Goal: Answer question/provide support: Share knowledge or assist other users

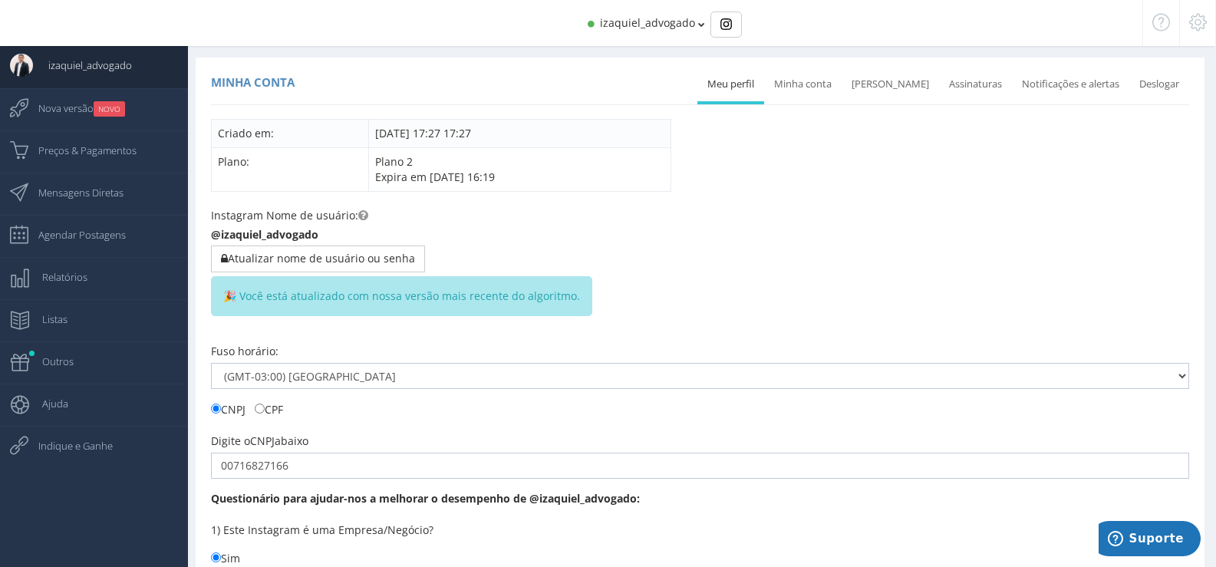
click at [676, 25] on span "izaquiel_advogado" at bounding box center [647, 22] width 95 height 15
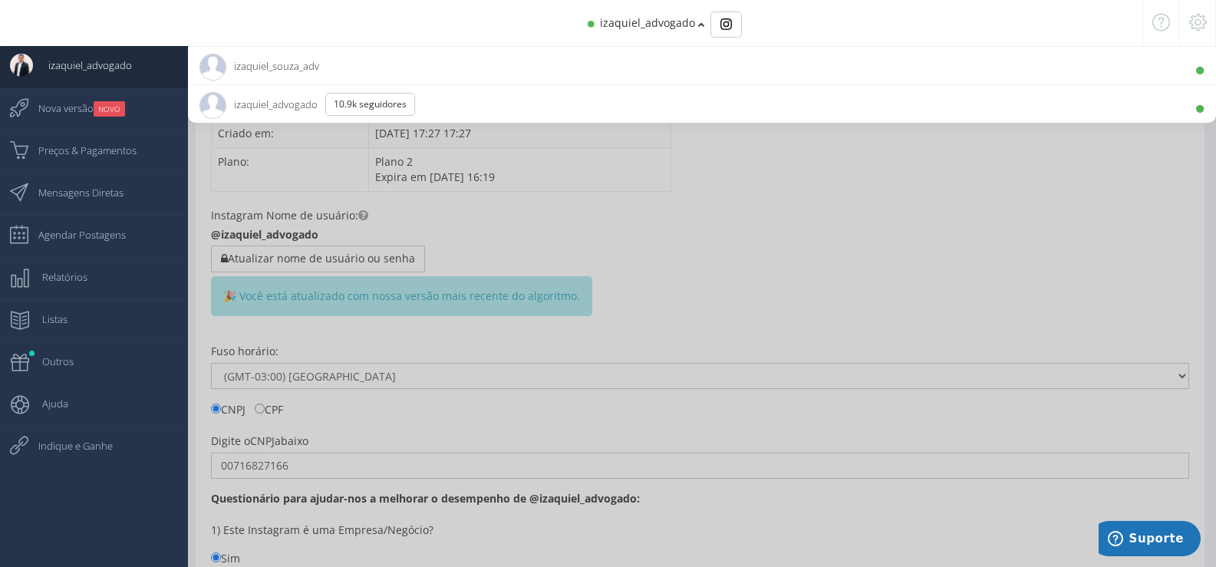
click at [304, 68] on span "izaquiel_souza_adv 470 Seguidores" at bounding box center [259, 66] width 120 height 38
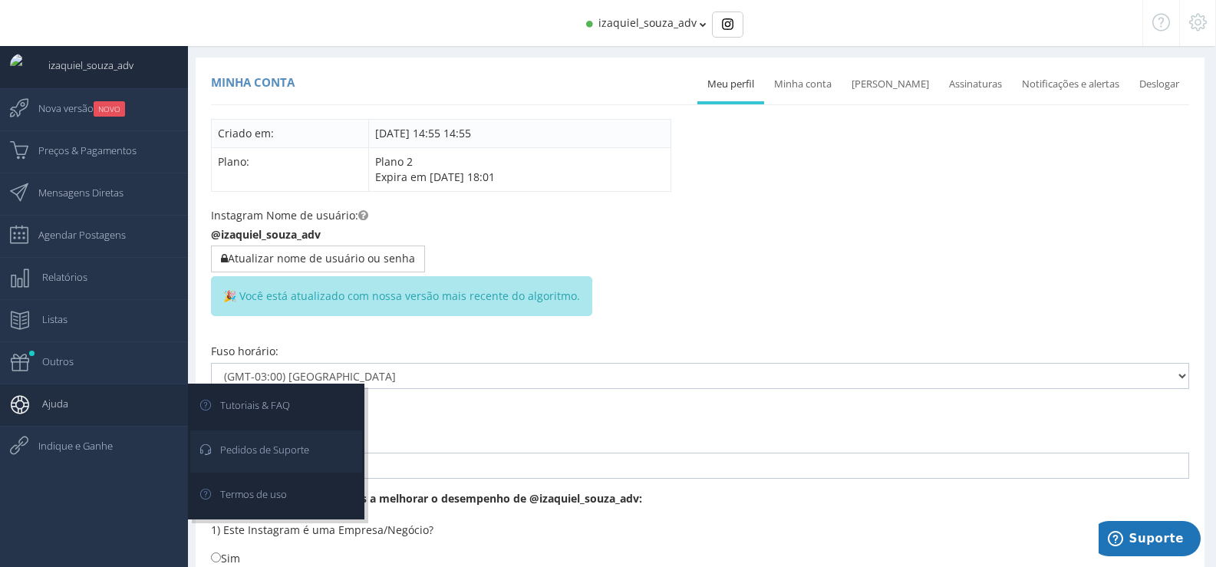
click at [281, 447] on span "Pedidos de Suporte" at bounding box center [257, 449] width 104 height 38
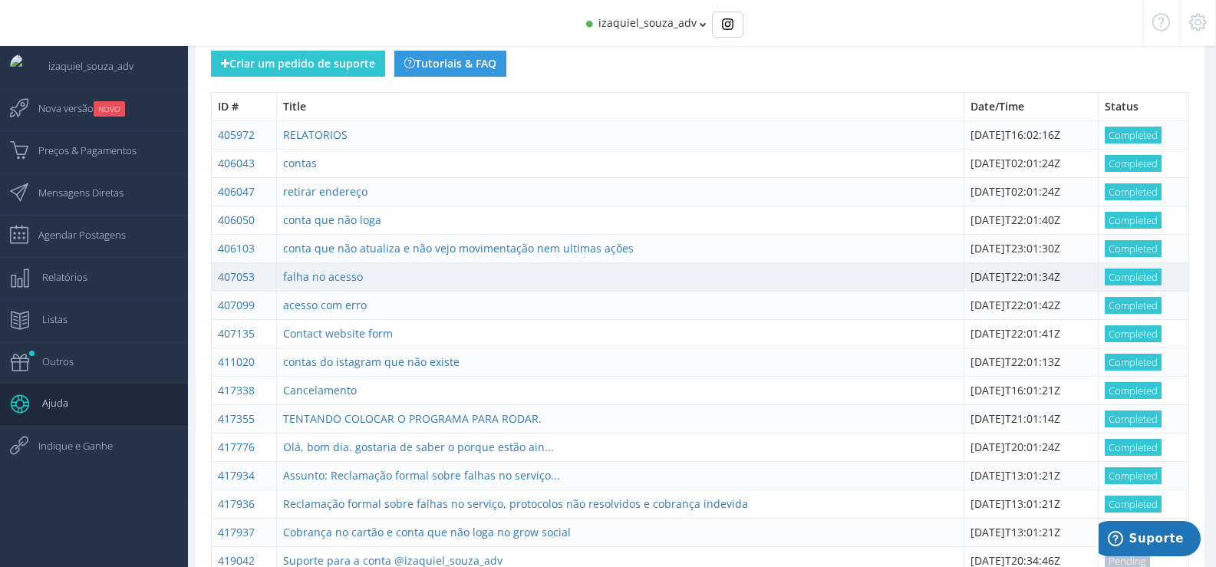
scroll to position [170, 0]
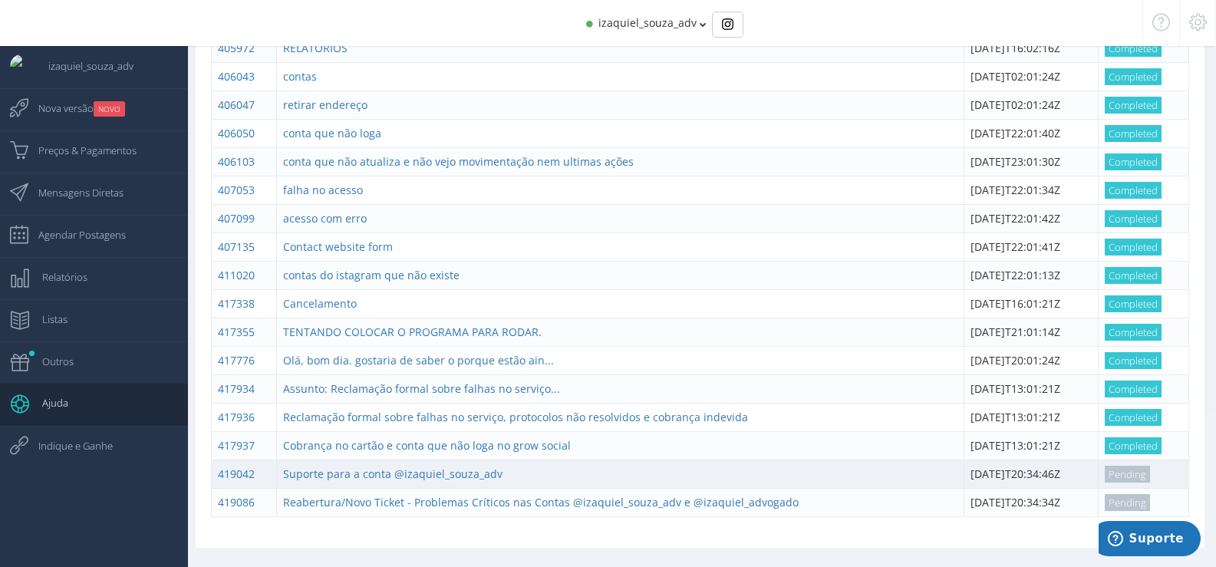
click at [603, 469] on td "Suporte para a conta @izaquiel_souza_adv" at bounding box center [620, 473] width 688 height 28
click at [461, 473] on link "Suporte para a conta @izaquiel_souza_adv" at bounding box center [392, 473] width 219 height 15
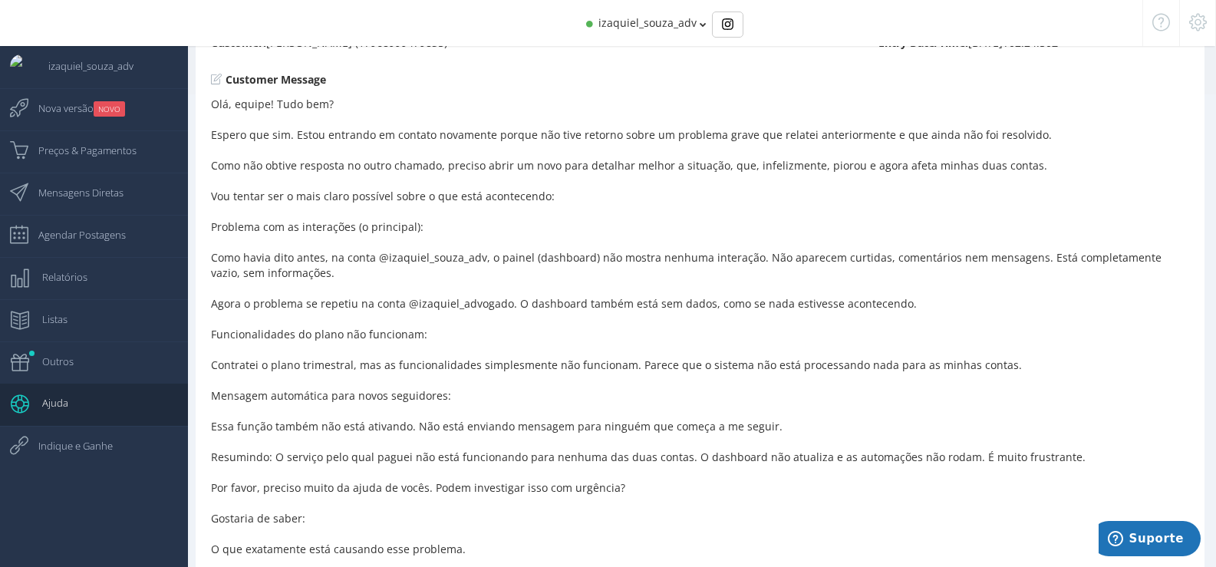
scroll to position [871, 0]
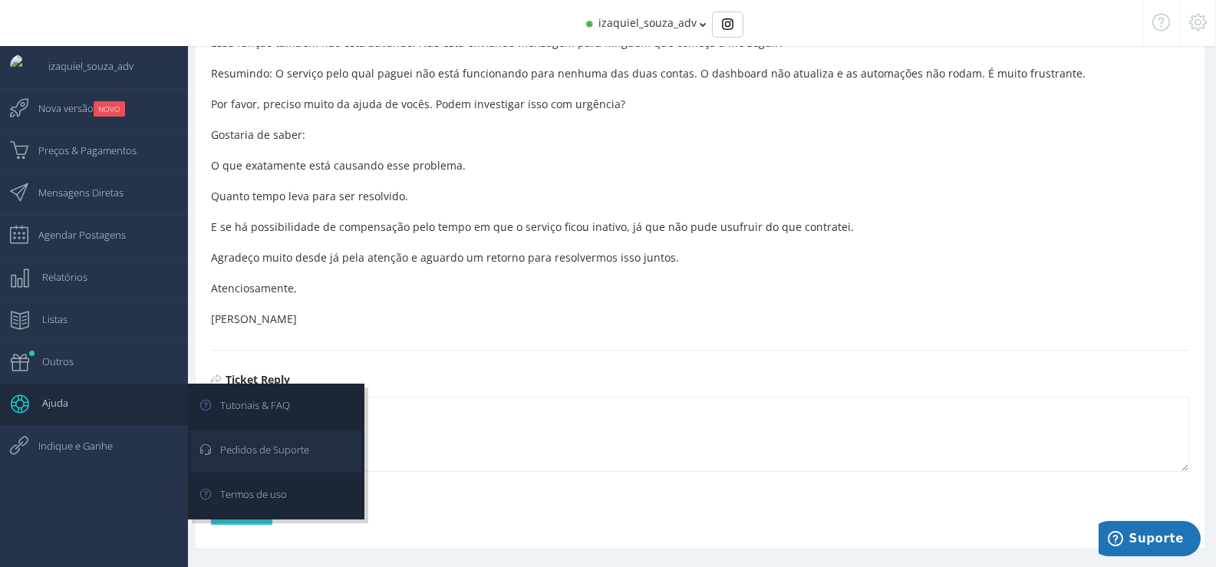
click at [270, 455] on span "Pedidos de Suporte" at bounding box center [257, 449] width 104 height 38
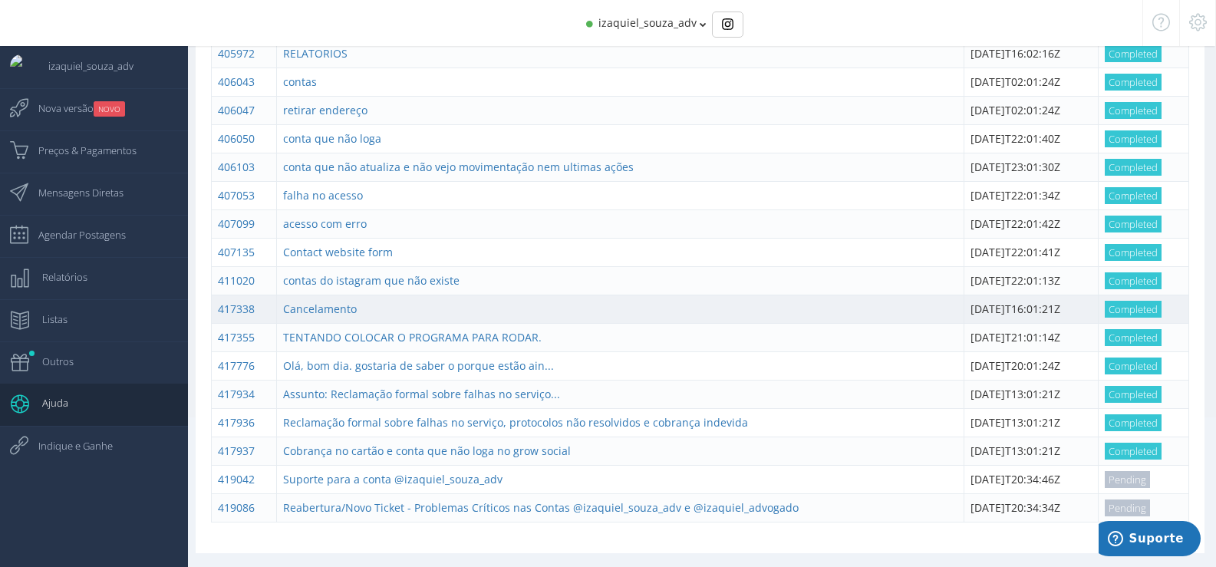
scroll to position [170, 0]
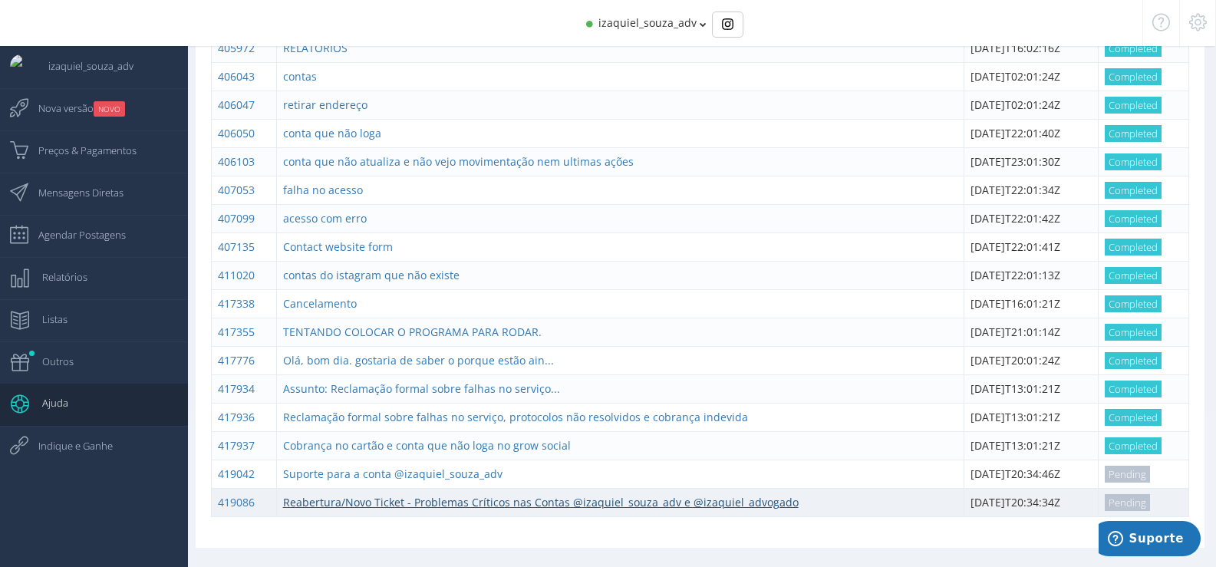
click at [489, 505] on link "Reabertura/Novo Ticket - Problemas Críticos nas Contas @izaquiel_souza_adv e @i…" at bounding box center [540, 502] width 515 height 15
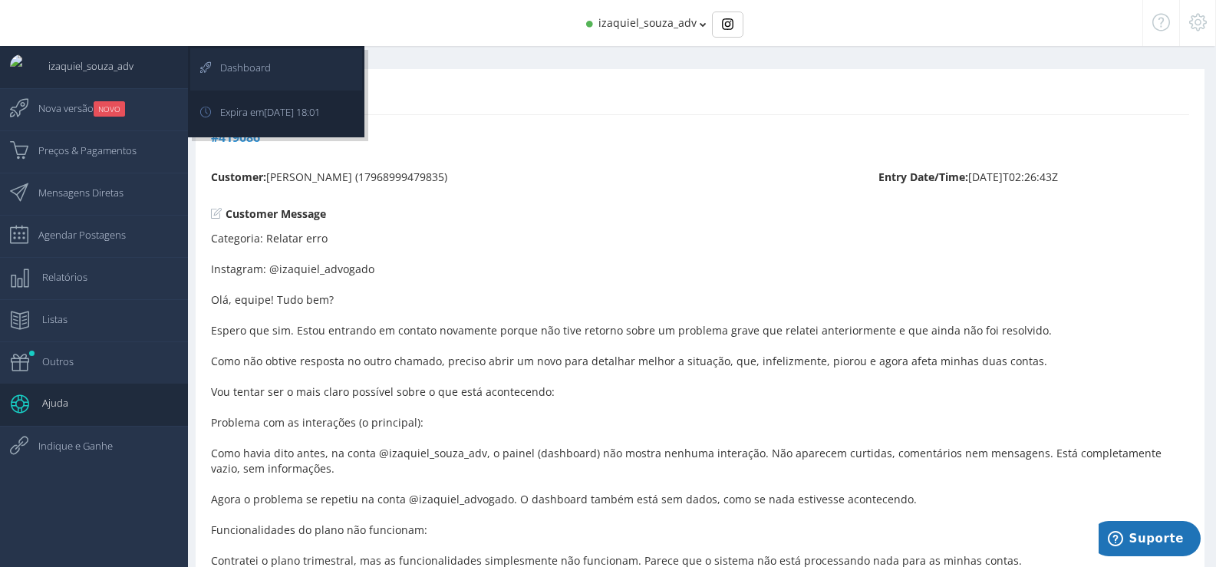
click at [280, 70] on link "Dashboard" at bounding box center [276, 69] width 172 height 42
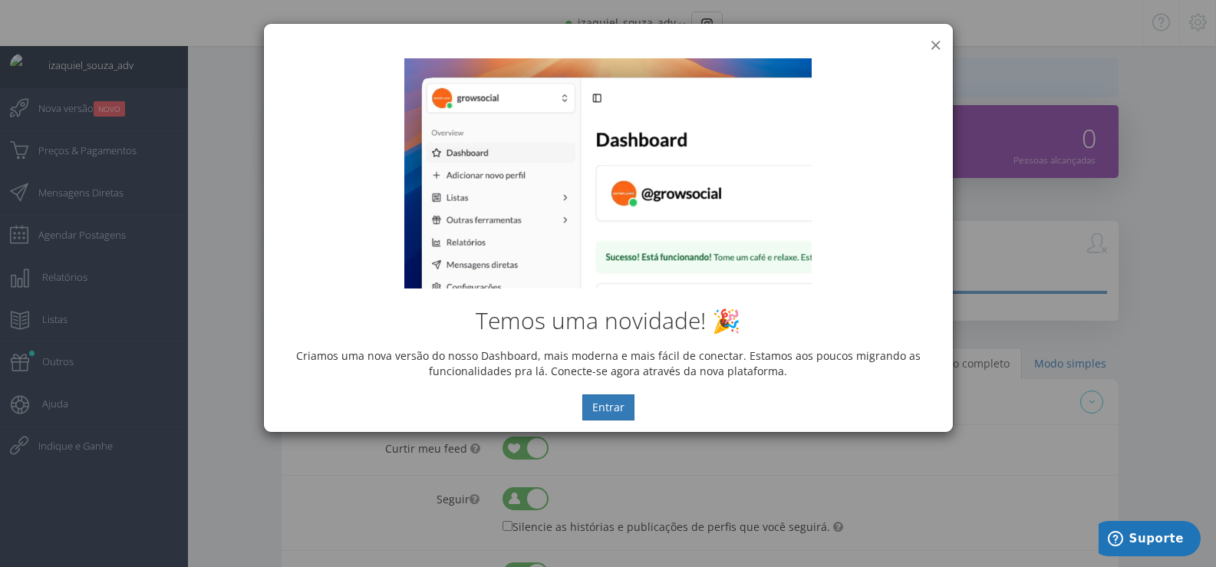
click at [936, 44] on button "×" at bounding box center [936, 45] width 12 height 21
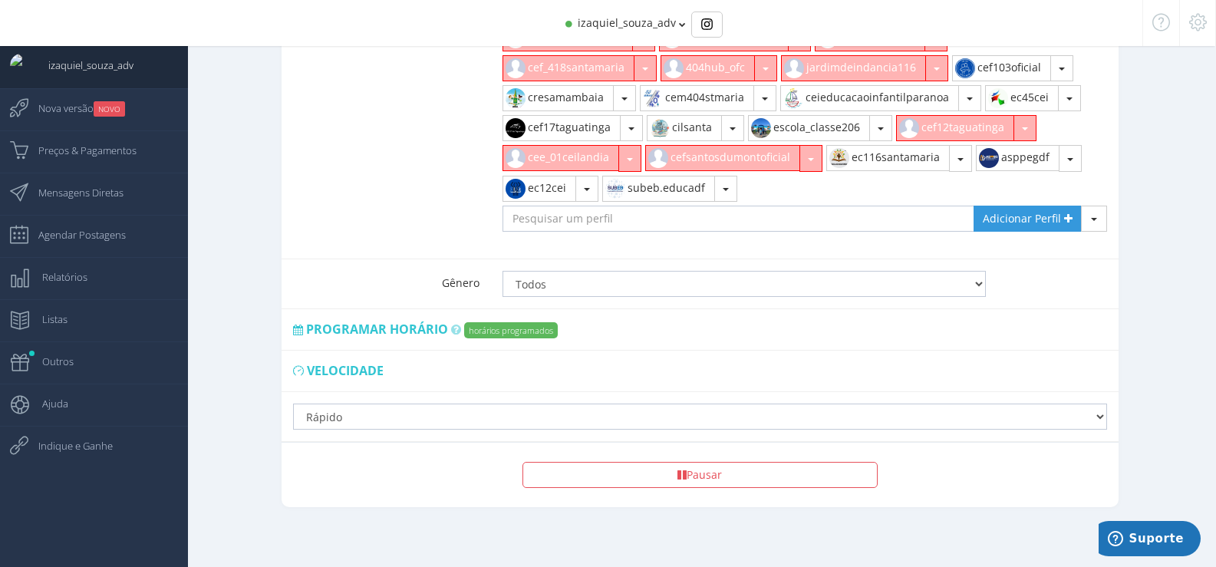
scroll to position [901, 0]
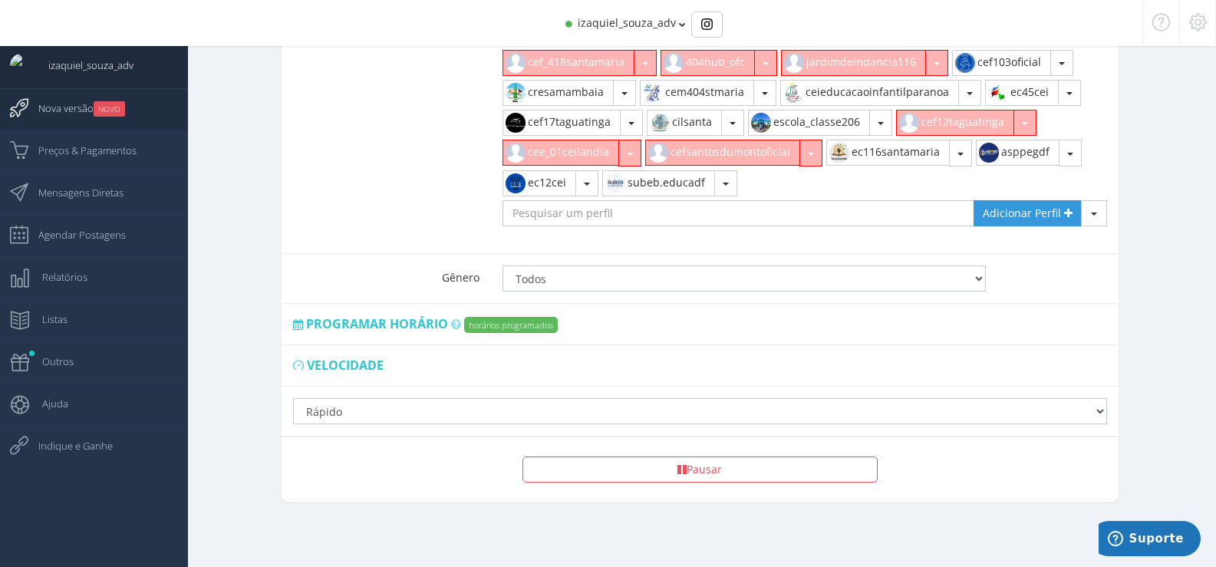
click at [118, 100] on span "Nova versão NOVO" at bounding box center [74, 108] width 102 height 38
